Goal: Communication & Community: Ask a question

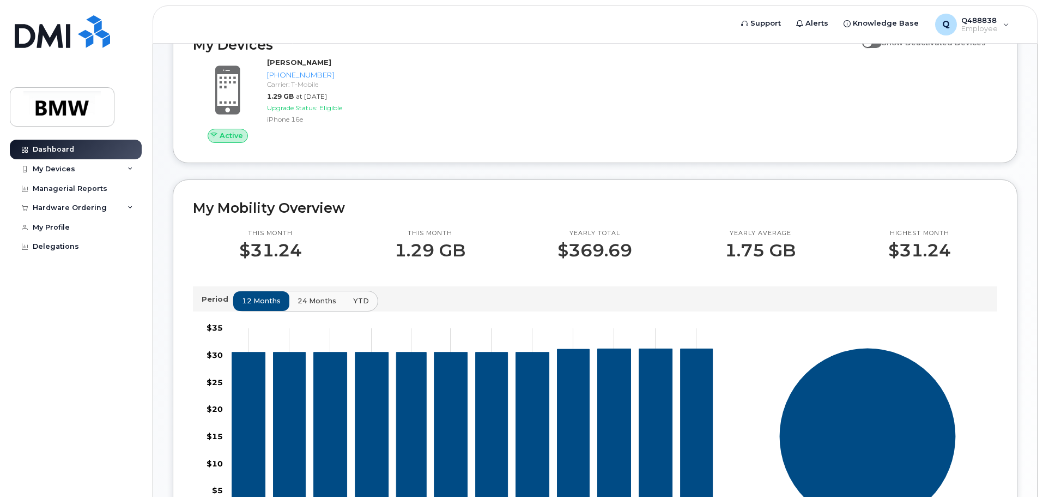
scroll to position [126, 0]
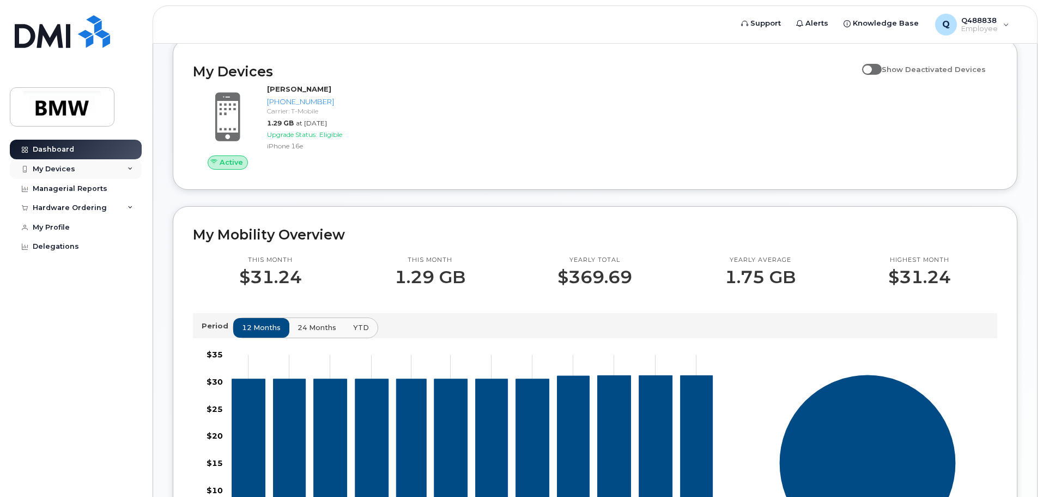
click at [133, 172] on div "My Devices" at bounding box center [76, 169] width 132 height 20
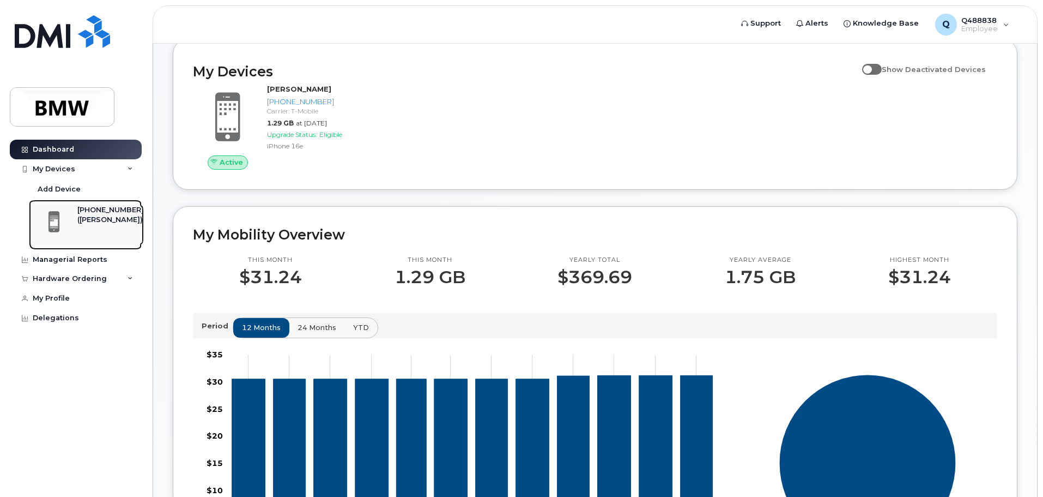
click at [98, 220] on div "([PERSON_NAME])" at bounding box center [110, 220] width 67 height 10
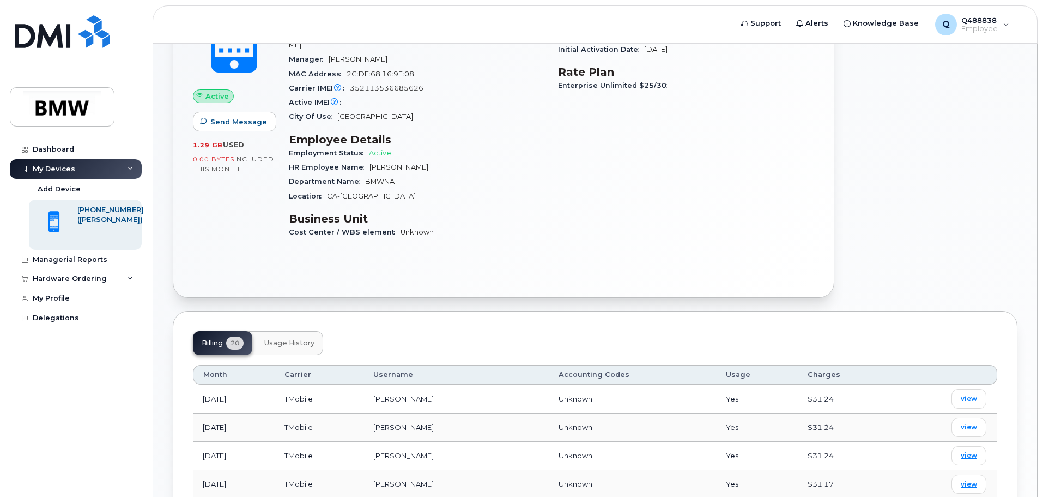
scroll to position [218, 0]
click at [231, 125] on span "Send Message" at bounding box center [238, 121] width 57 height 10
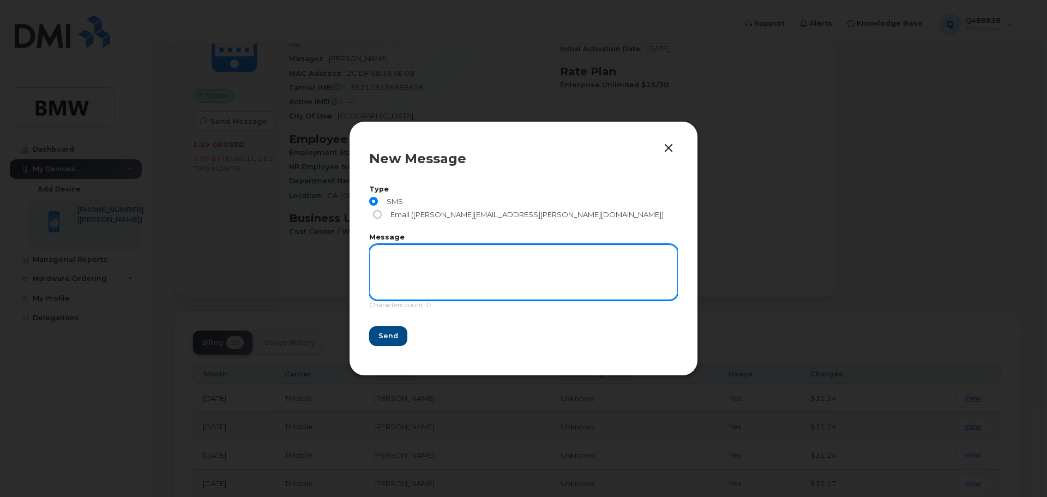
click at [451, 264] on textarea at bounding box center [523, 272] width 309 height 56
type textarea "Hello"
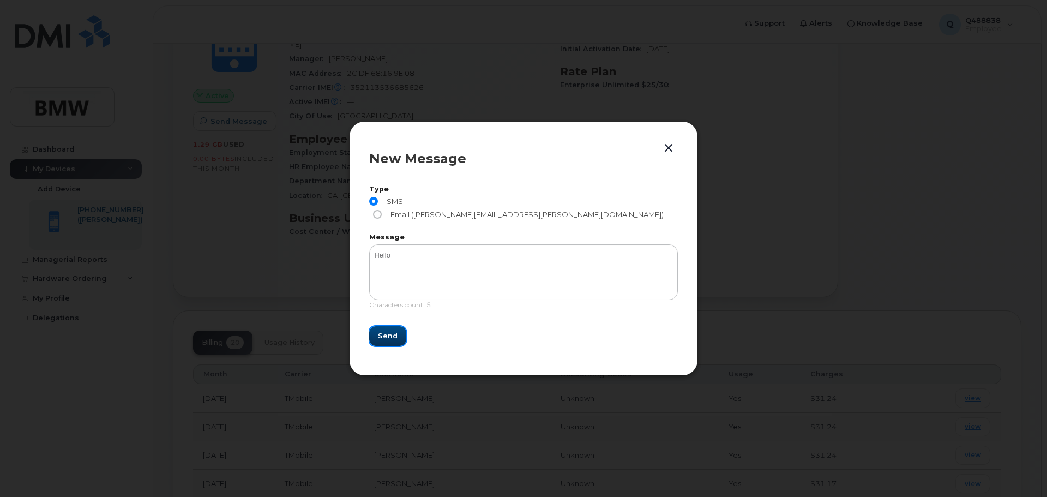
click at [388, 330] on span "Send" at bounding box center [388, 335] width 20 height 10
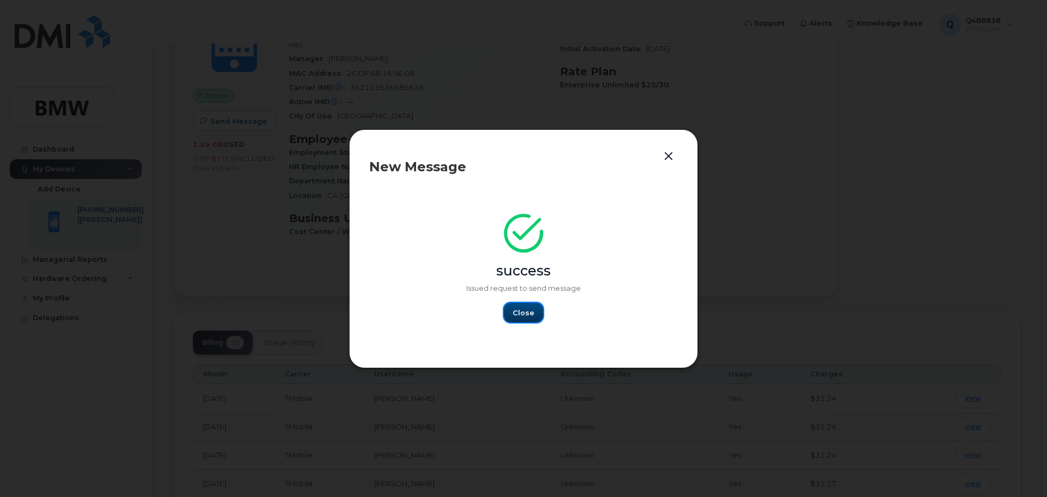
click at [528, 319] on button "Close" at bounding box center [523, 313] width 39 height 20
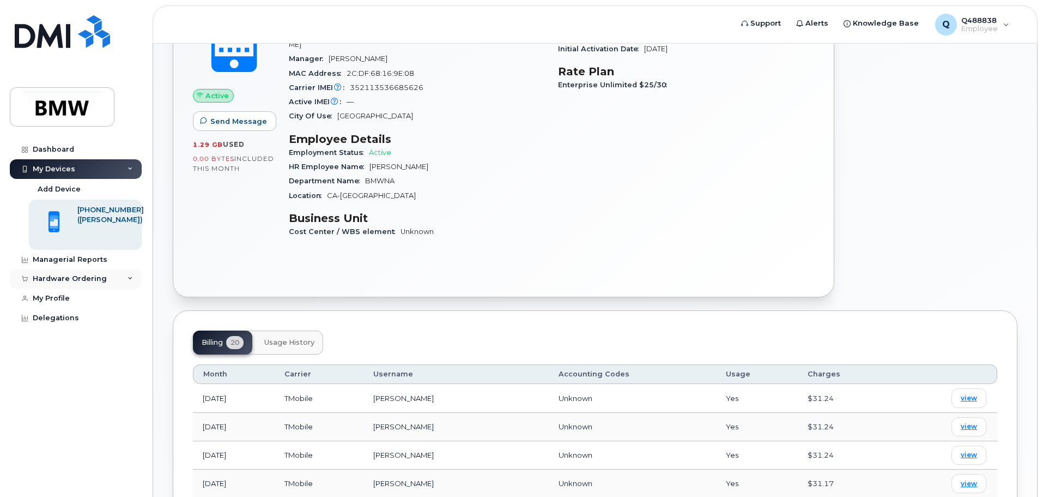
click at [105, 272] on div "Hardware Ordering" at bounding box center [76, 279] width 132 height 20
click at [94, 263] on div "Managerial Reports" at bounding box center [70, 259] width 75 height 9
click at [55, 341] on div "My Profile" at bounding box center [51, 340] width 37 height 9
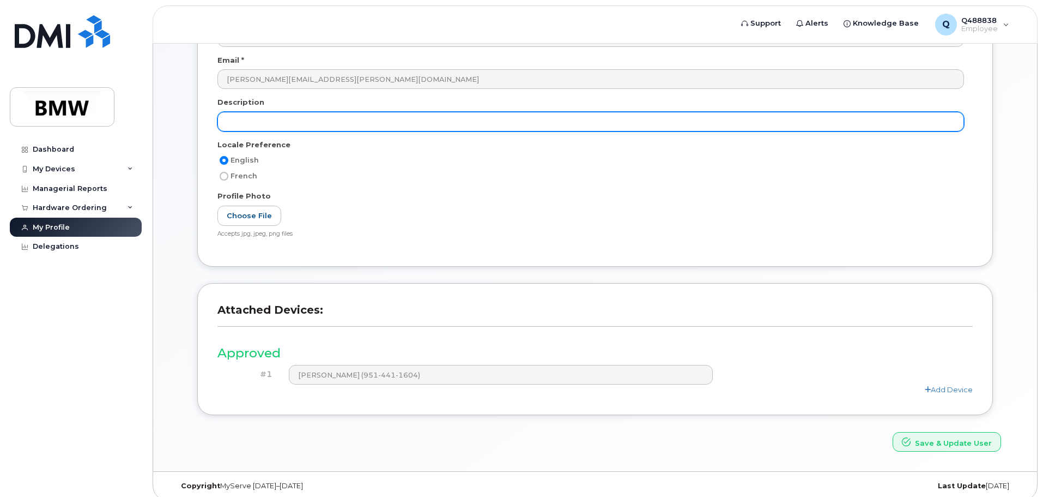
scroll to position [207, 0]
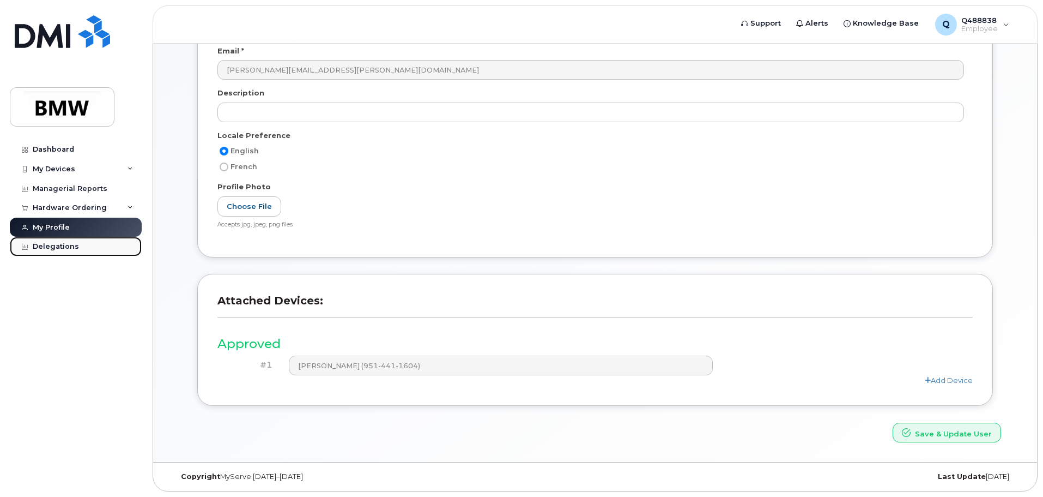
click at [67, 246] on div "Delegations" at bounding box center [56, 246] width 46 height 9
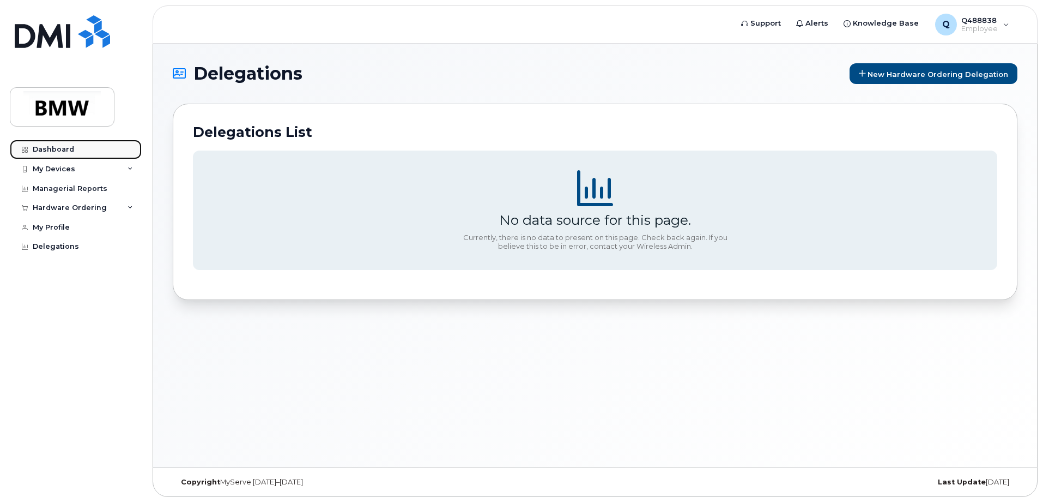
click at [76, 149] on link "Dashboard" at bounding box center [76, 150] width 132 height 20
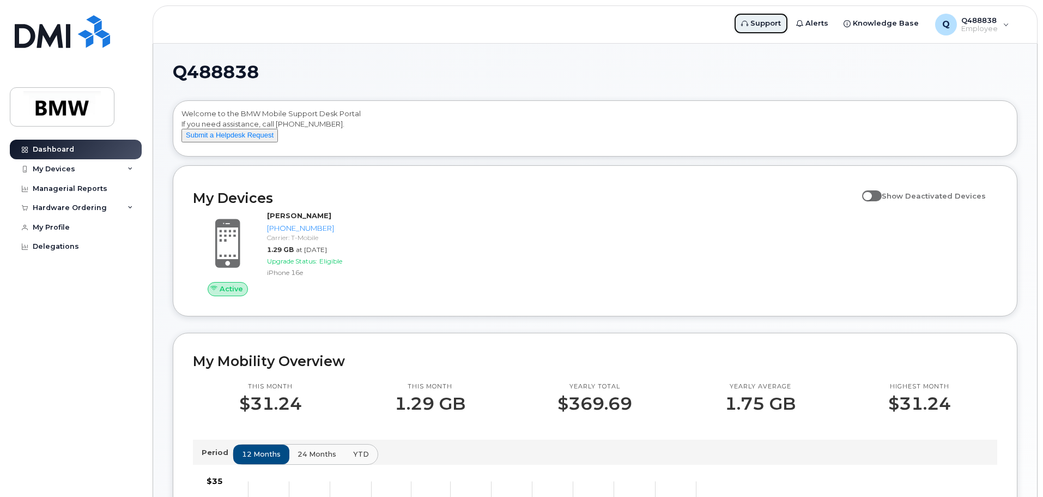
click at [748, 23] on icon at bounding box center [744, 23] width 7 height 7
click at [781, 26] on span "Support" at bounding box center [766, 23] width 31 height 11
click at [78, 166] on div "My Devices" at bounding box center [76, 169] width 132 height 20
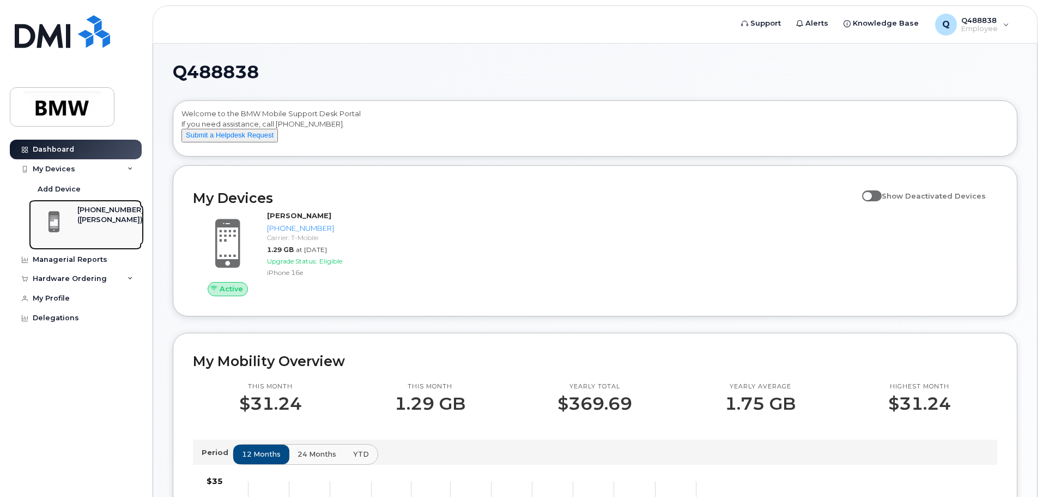
click at [87, 210] on div "[PHONE_NUMBER]" at bounding box center [110, 210] width 67 height 10
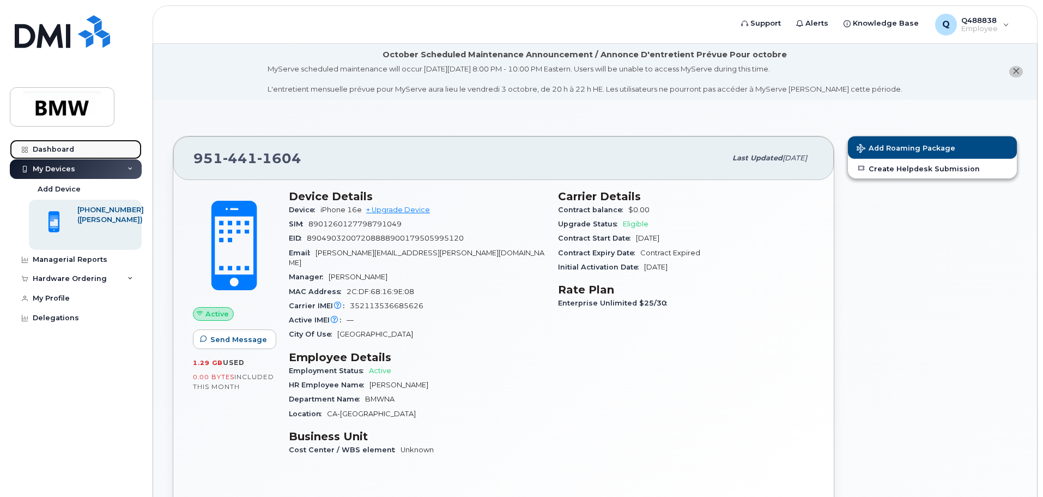
click at [61, 153] on div "Dashboard" at bounding box center [53, 149] width 41 height 9
click at [74, 149] on link "Dashboard" at bounding box center [76, 150] width 132 height 20
